Goal: Contribute content: Add original content to the website for others to see

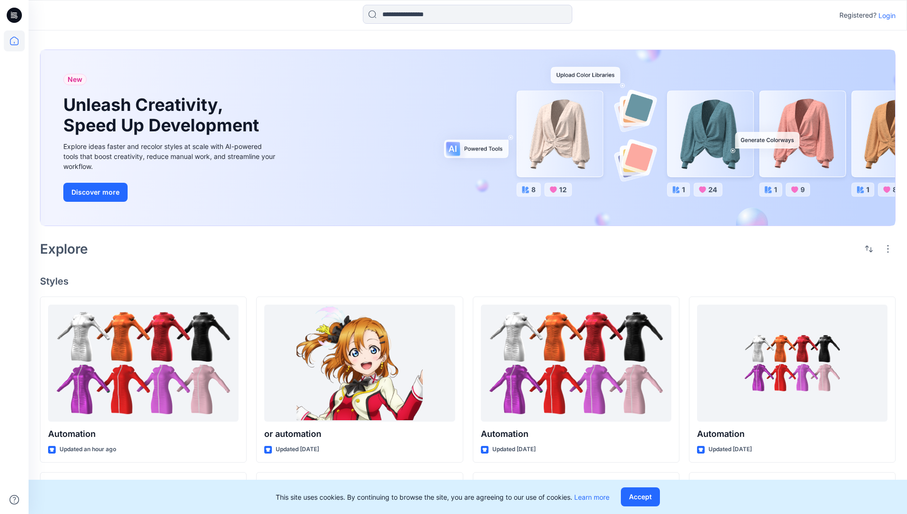
click at [884, 15] on p "Login" at bounding box center [886, 15] width 17 height 10
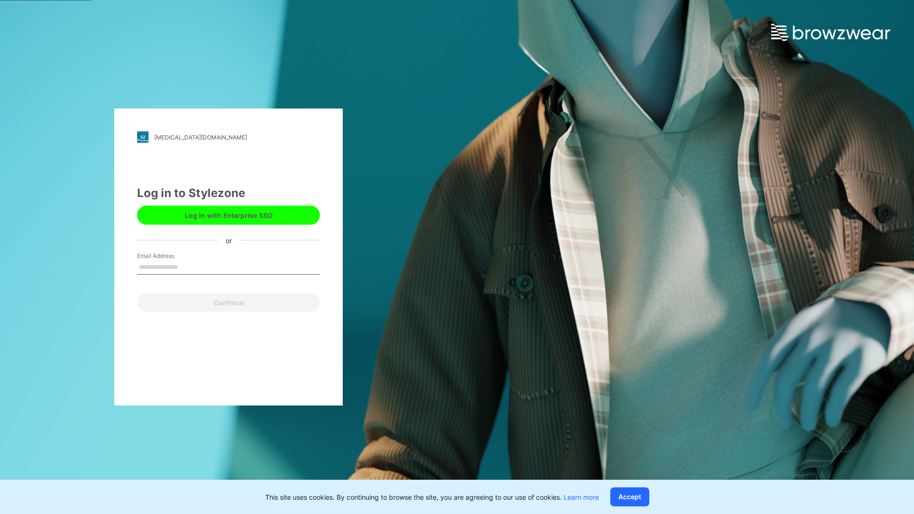
click at [188, 267] on input "Email Address" at bounding box center [228, 267] width 183 height 14
type input "**********"
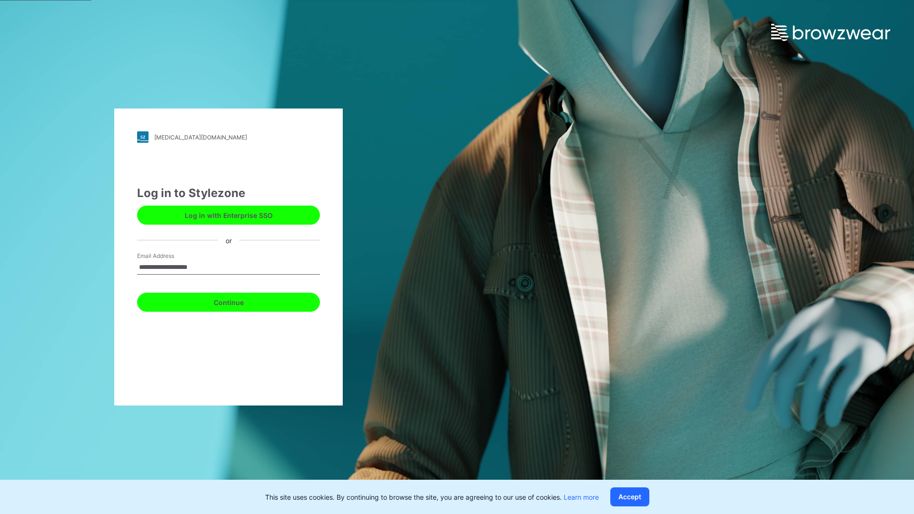
click at [239, 301] on button "Continue" at bounding box center [228, 302] width 183 height 19
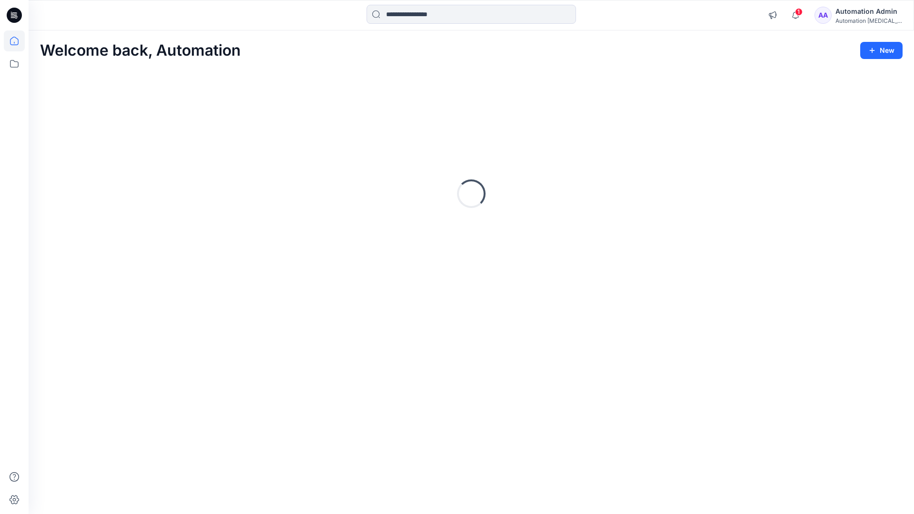
click at [18, 41] on icon at bounding box center [14, 41] width 9 height 9
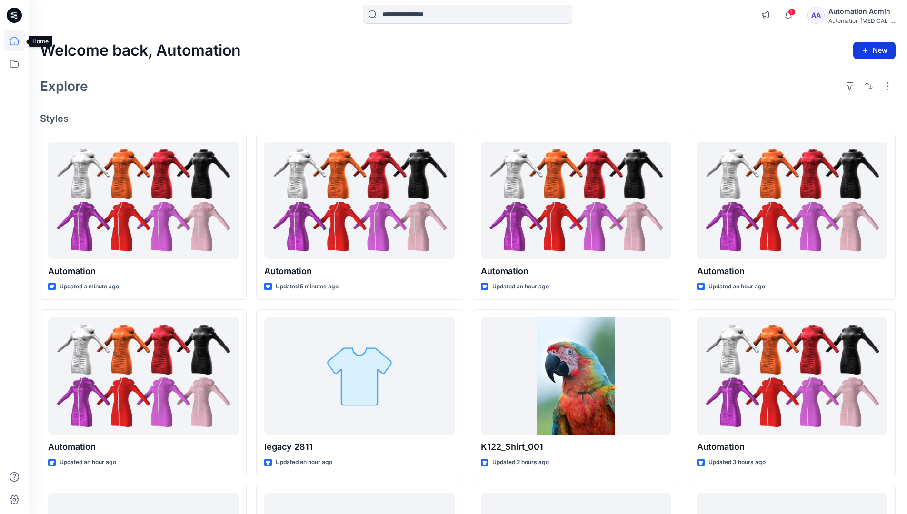
click at [866, 45] on button "New" at bounding box center [874, 50] width 42 height 17
click at [843, 74] on p "New Style" at bounding box center [845, 74] width 32 height 11
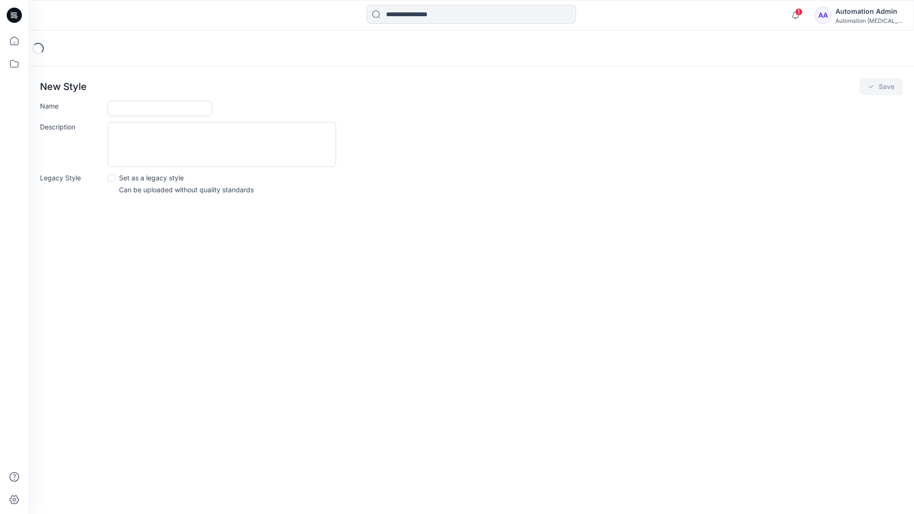
click at [133, 110] on input "Name" at bounding box center [160, 108] width 105 height 15
type input "**********"
click at [876, 89] on button "Save" at bounding box center [880, 86] width 43 height 17
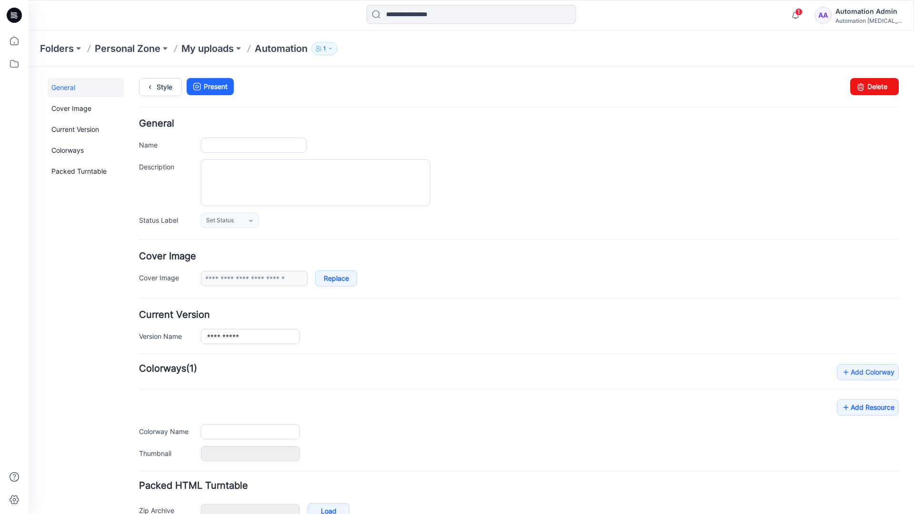
type input "**********"
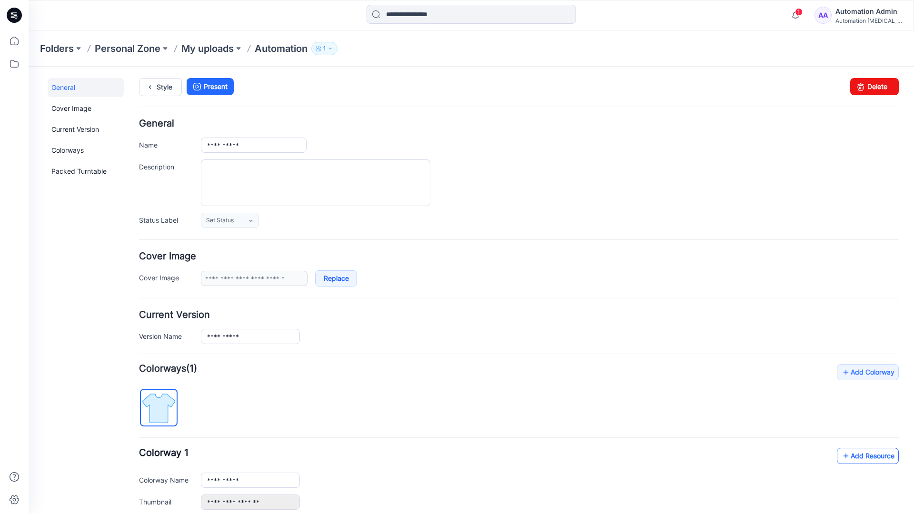
click at [860, 455] on link "Add Resource" at bounding box center [868, 456] width 62 height 16
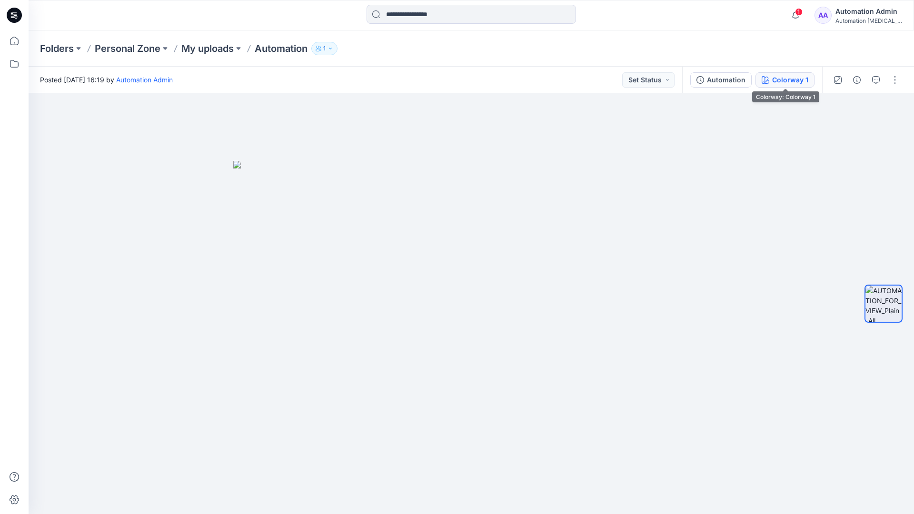
click at [771, 81] on button "Colorway 1" at bounding box center [784, 79] width 59 height 15
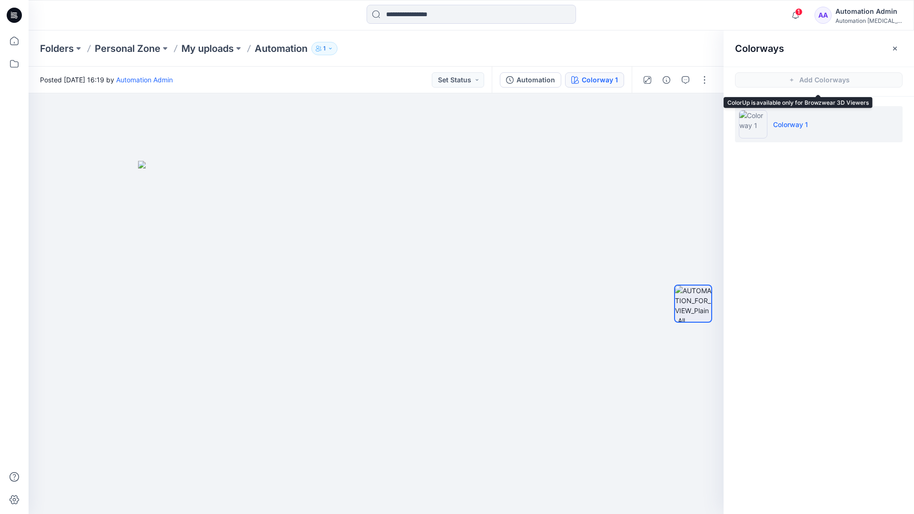
click at [820, 126] on li "Colorway 1" at bounding box center [819, 124] width 168 height 36
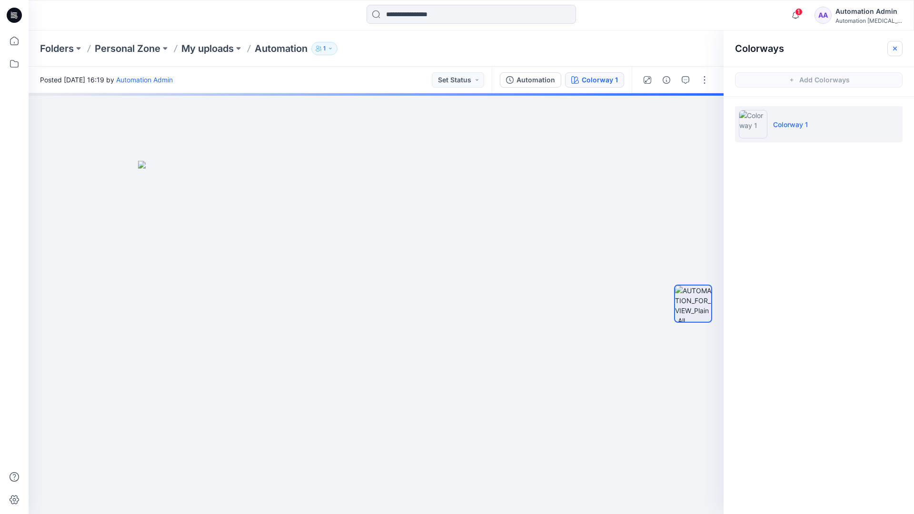
click at [899, 47] on button "button" at bounding box center [894, 48] width 15 height 15
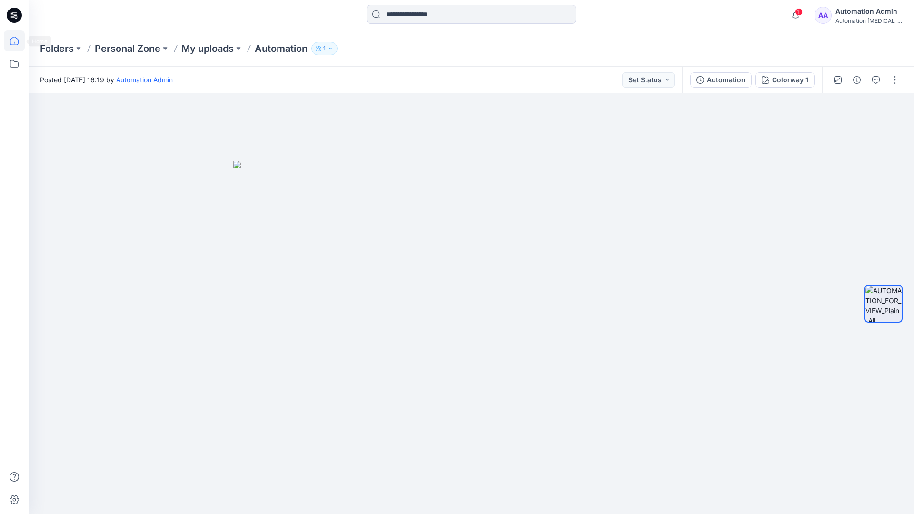
click at [16, 41] on icon at bounding box center [14, 40] width 21 height 21
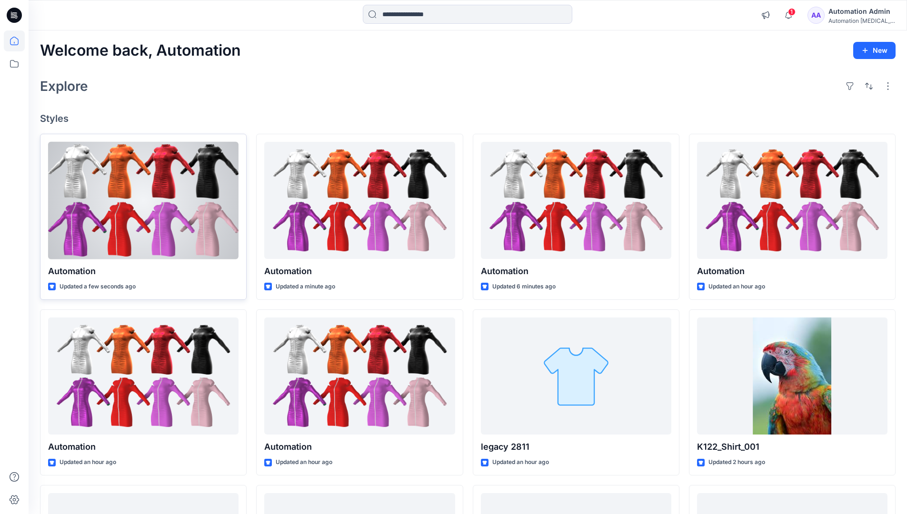
click at [171, 201] on div at bounding box center [143, 201] width 190 height 118
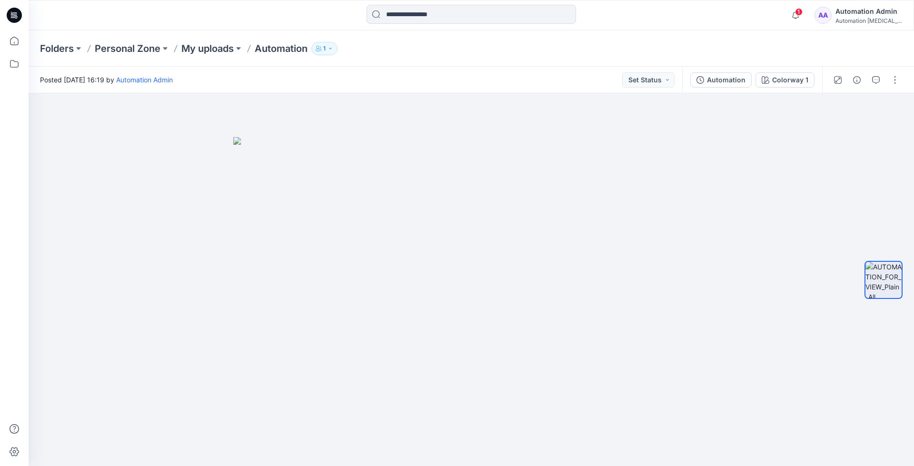
click at [747, 38] on div "Folders Personal Zone My uploads Automation 1" at bounding box center [471, 48] width 885 height 36
click at [868, 12] on div "Automation Admin" at bounding box center [868, 11] width 67 height 11
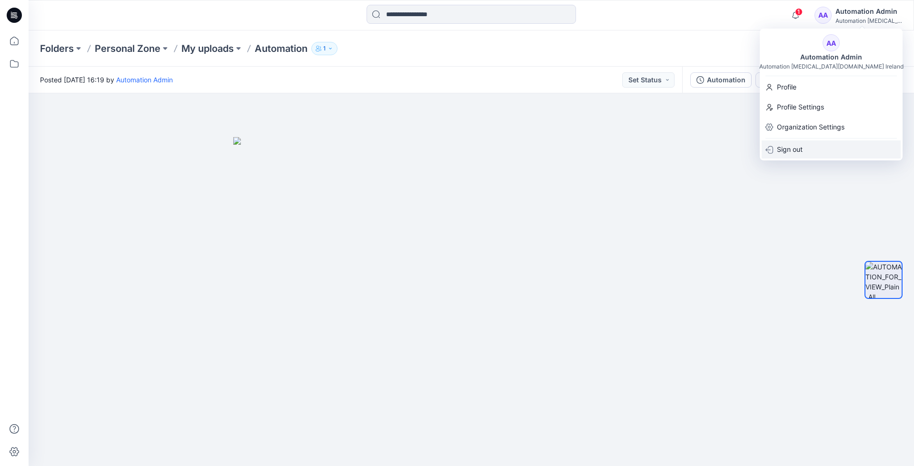
click at [809, 148] on div "Sign out" at bounding box center [830, 149] width 139 height 18
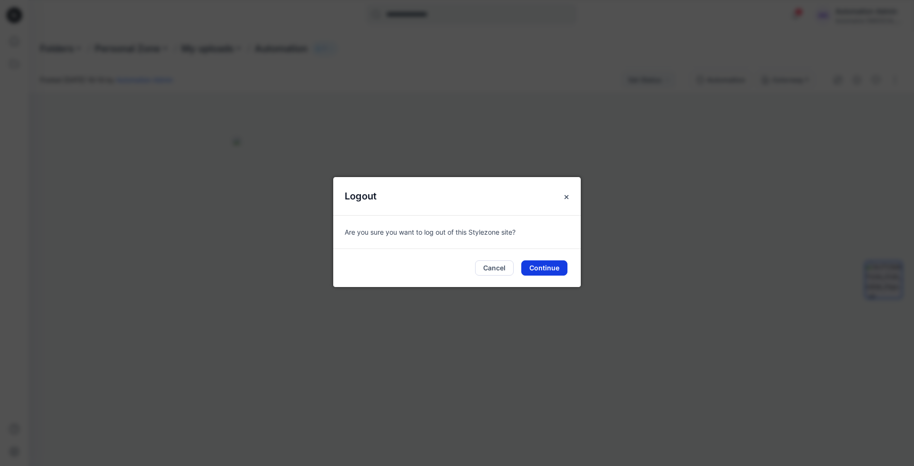
click at [547, 266] on button "Continue" at bounding box center [544, 267] width 46 height 15
